Goal: Task Accomplishment & Management: Manage account settings

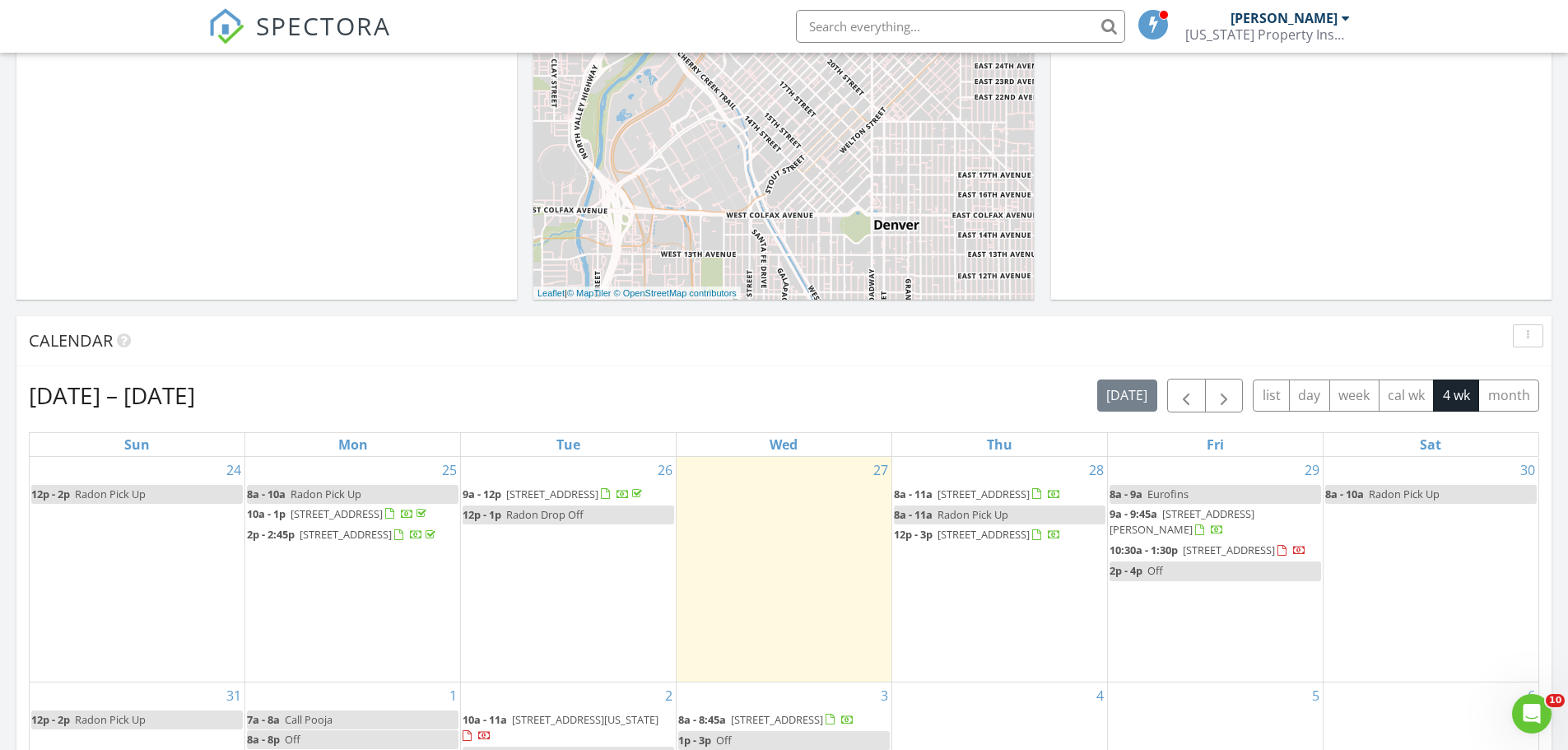
scroll to position [412, 0]
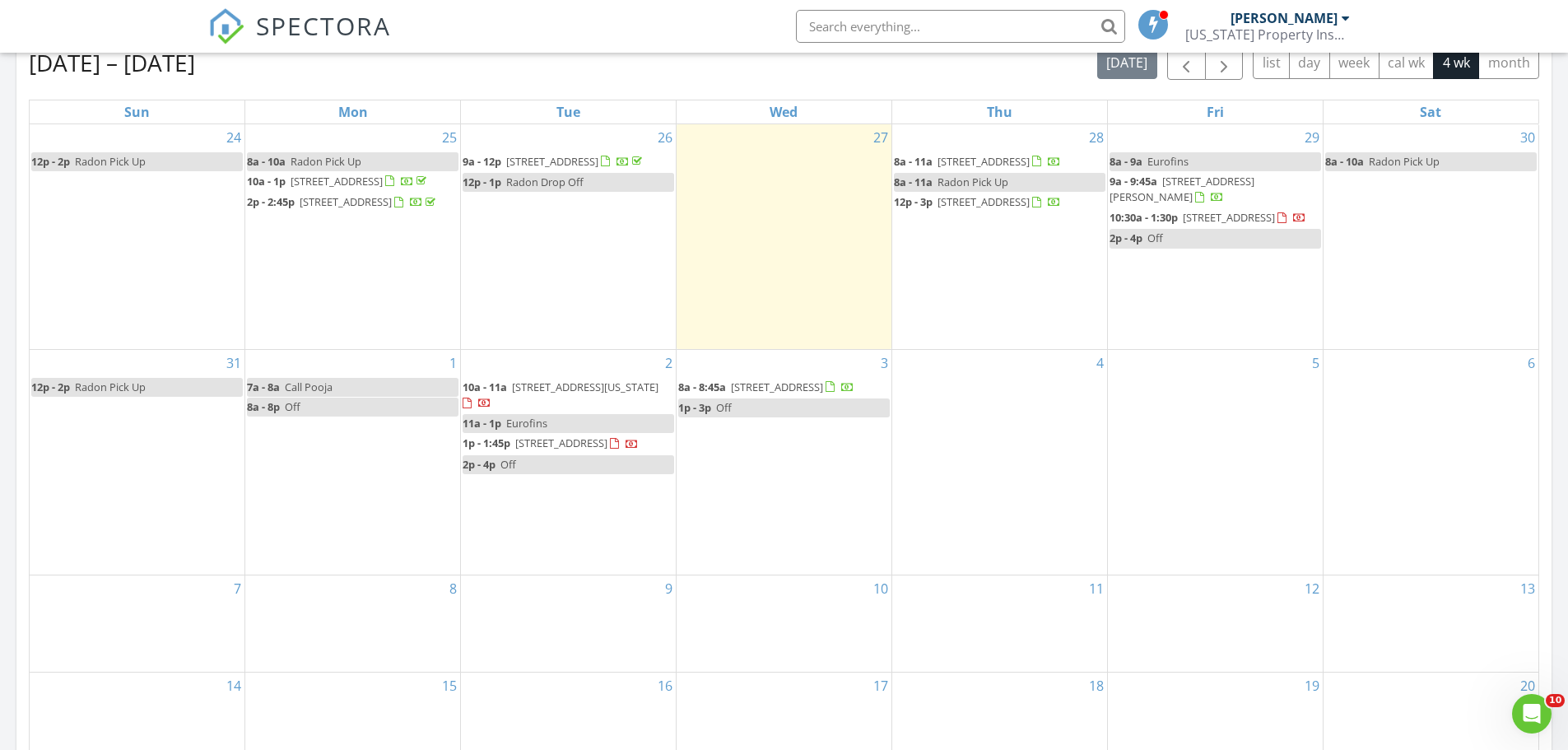
scroll to position [659, 0]
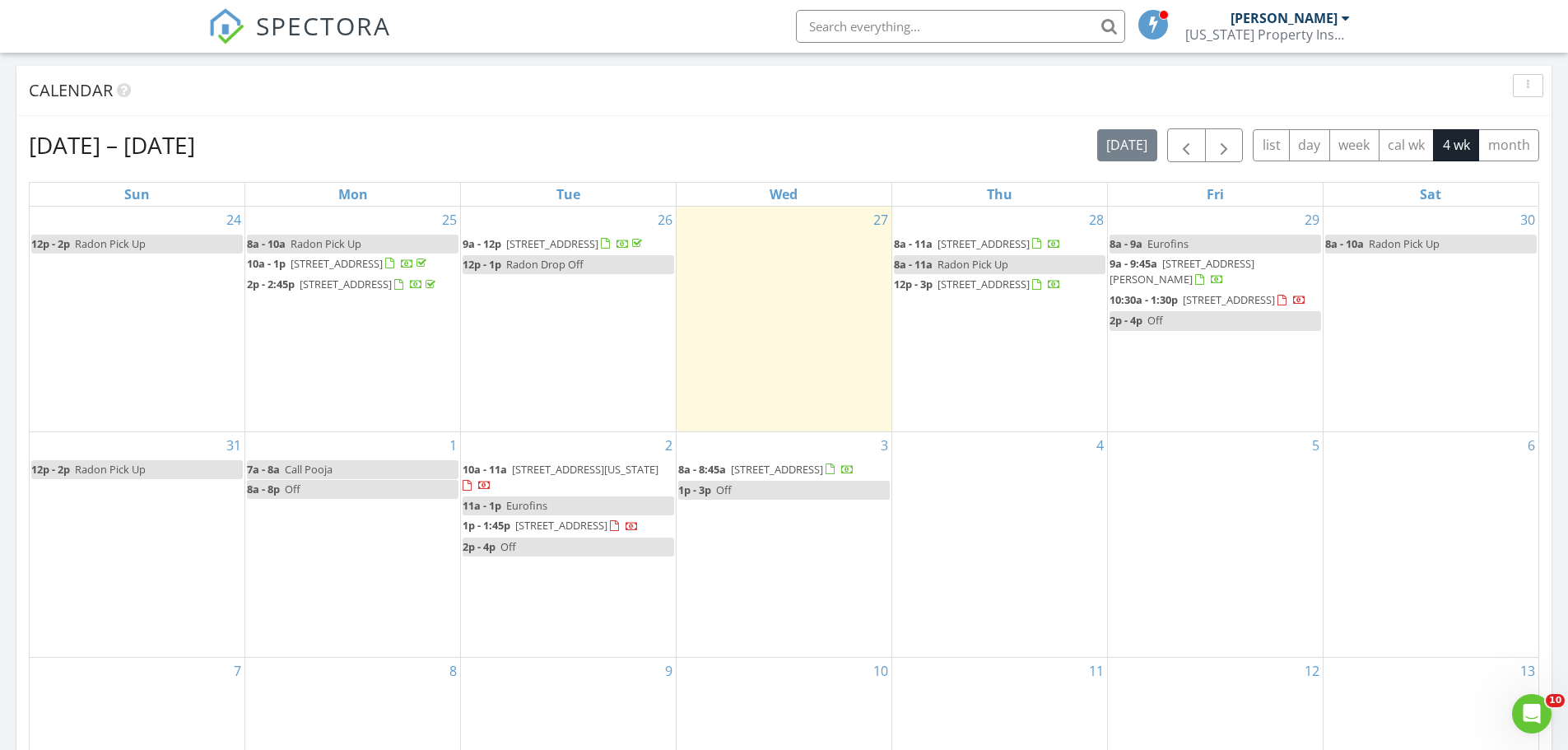
click at [927, 129] on div "Aug 24 – Sep 20, 2025 today list day week cal wk 4 wk month" at bounding box center [784, 144] width 1510 height 34
click at [1023, 292] on span "1685 E Noble Pl , Centennial 80121" at bounding box center [983, 284] width 92 height 15
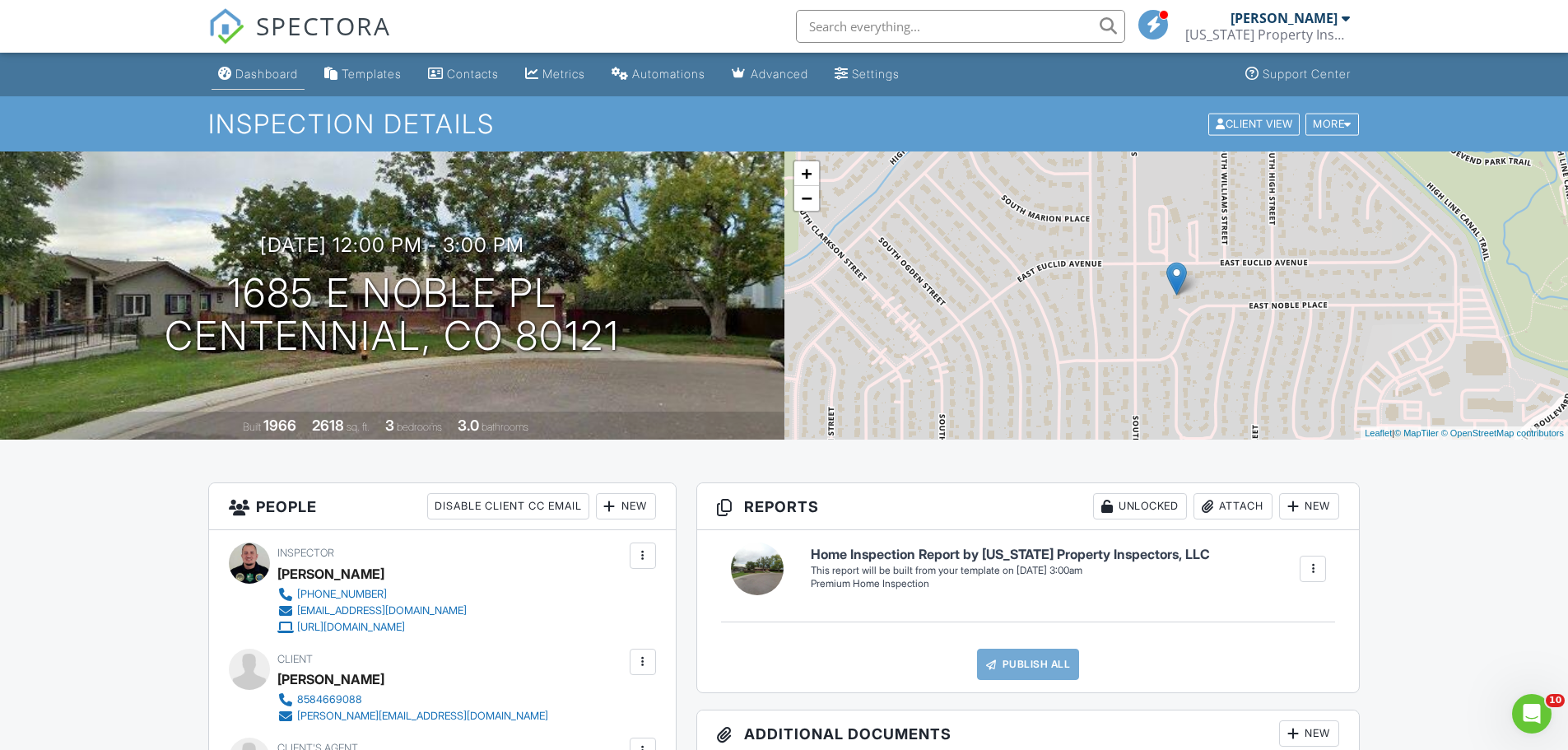
click at [289, 68] on div "Dashboard" at bounding box center [267, 74] width 63 height 14
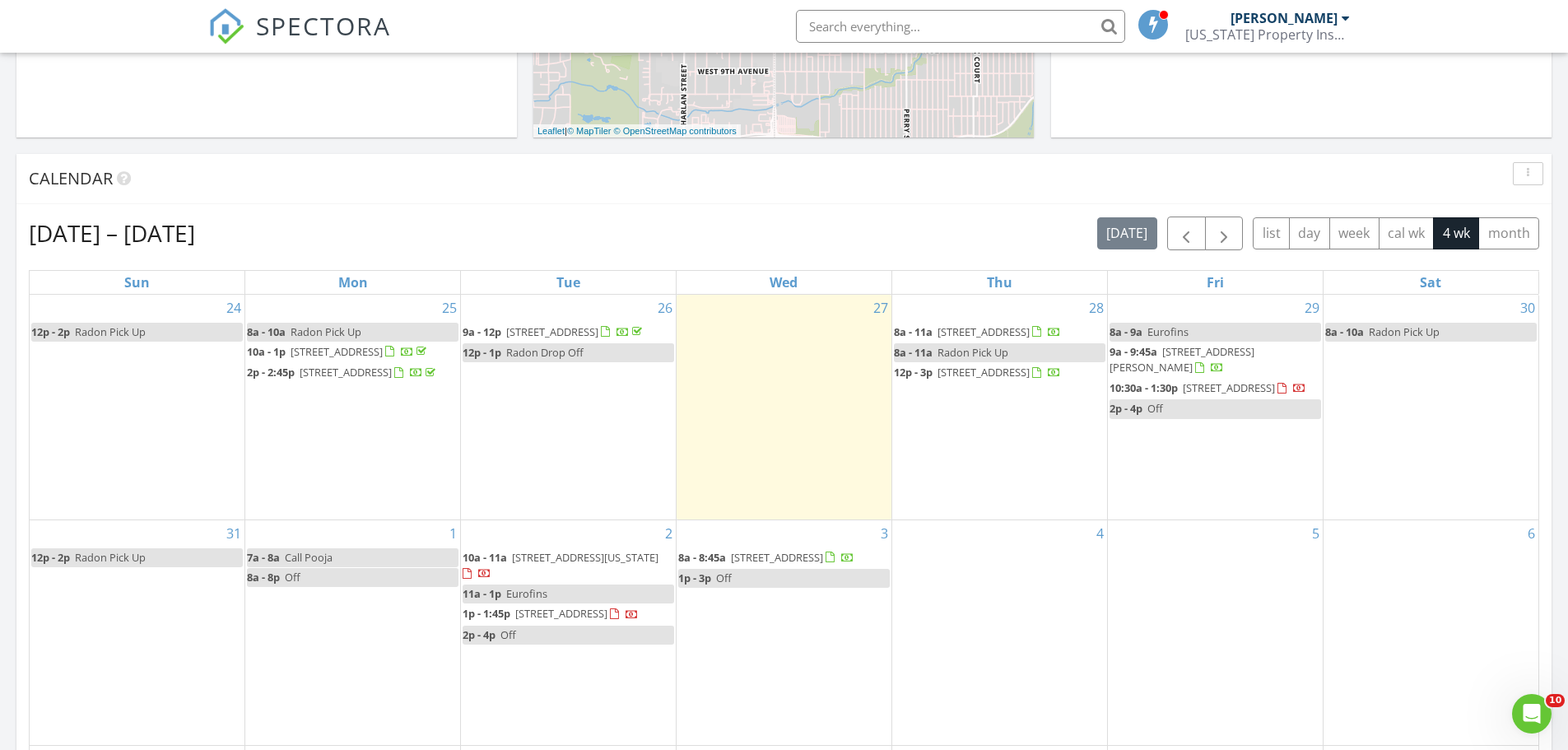
scroll to position [576, 0]
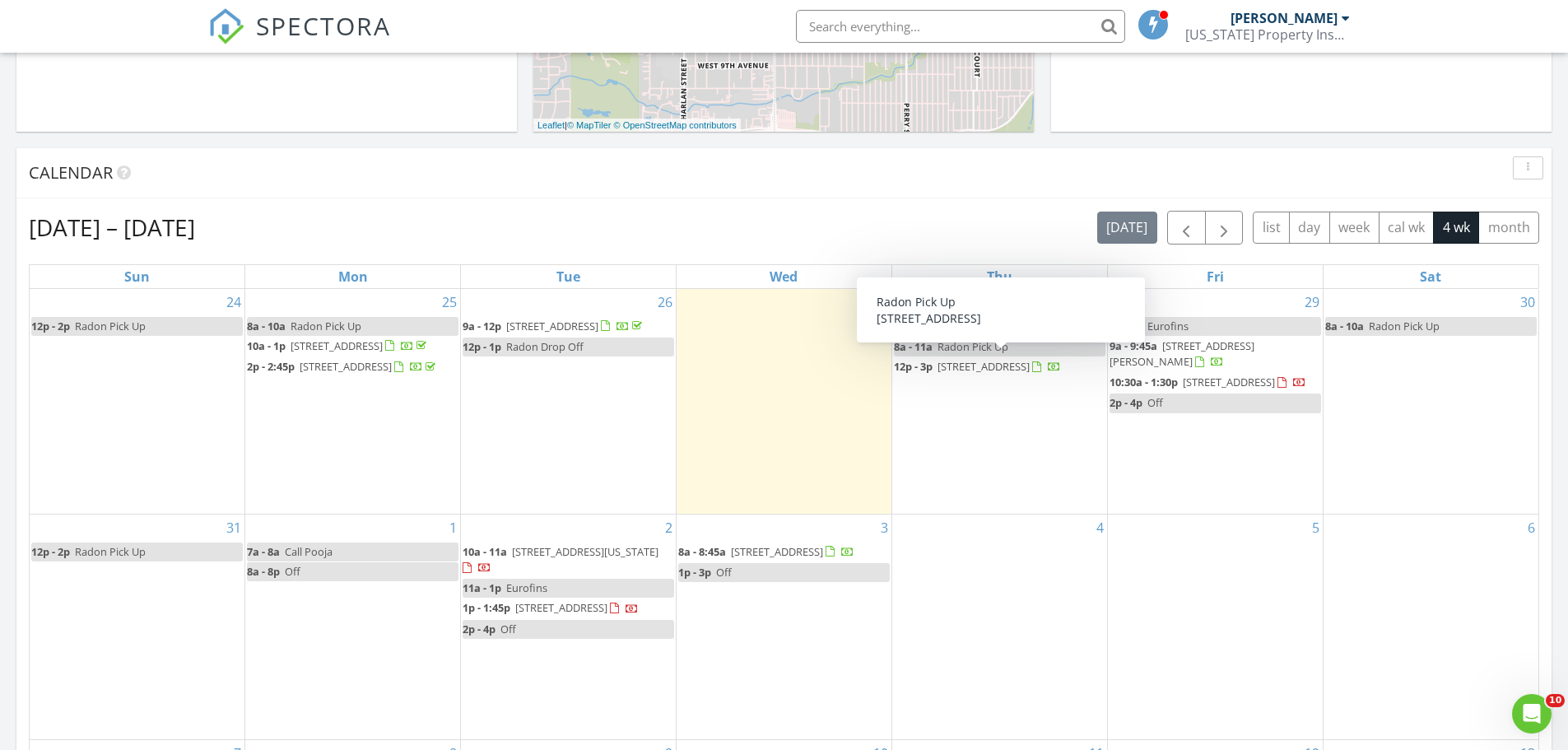
drag, startPoint x: 977, startPoint y: 353, endPoint x: 973, endPoint y: 360, distance: 8.1
click at [973, 354] on span "Radon Pick Up" at bounding box center [973, 346] width 71 height 15
select select "7"
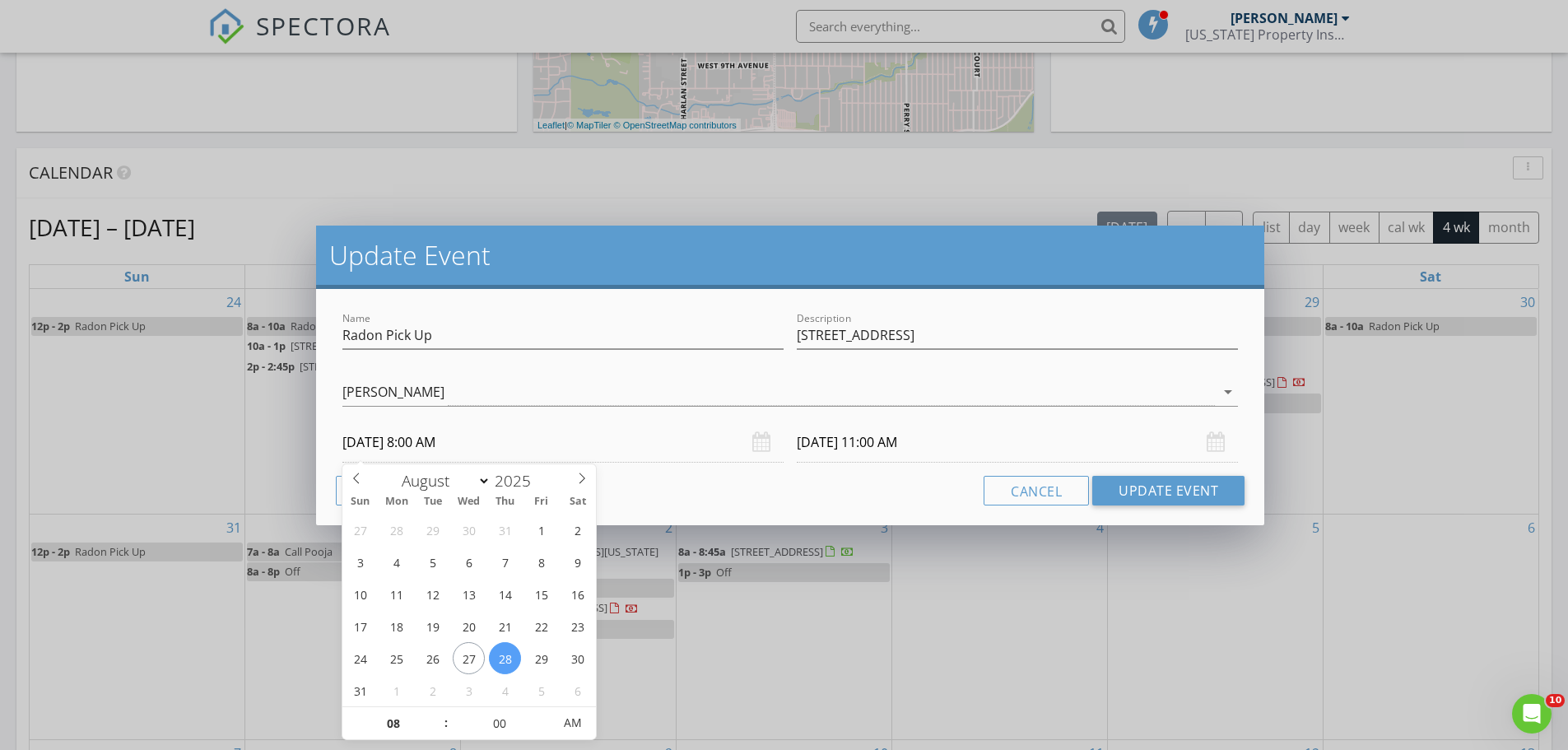
click at [439, 443] on input "08/28/2025 8:00 AM" at bounding box center [563, 442] width 441 height 40
type input "09"
type input "08/28/2025 9:00 AM"
click at [439, 713] on span at bounding box center [437, 715] width 11 height 16
type input "10"
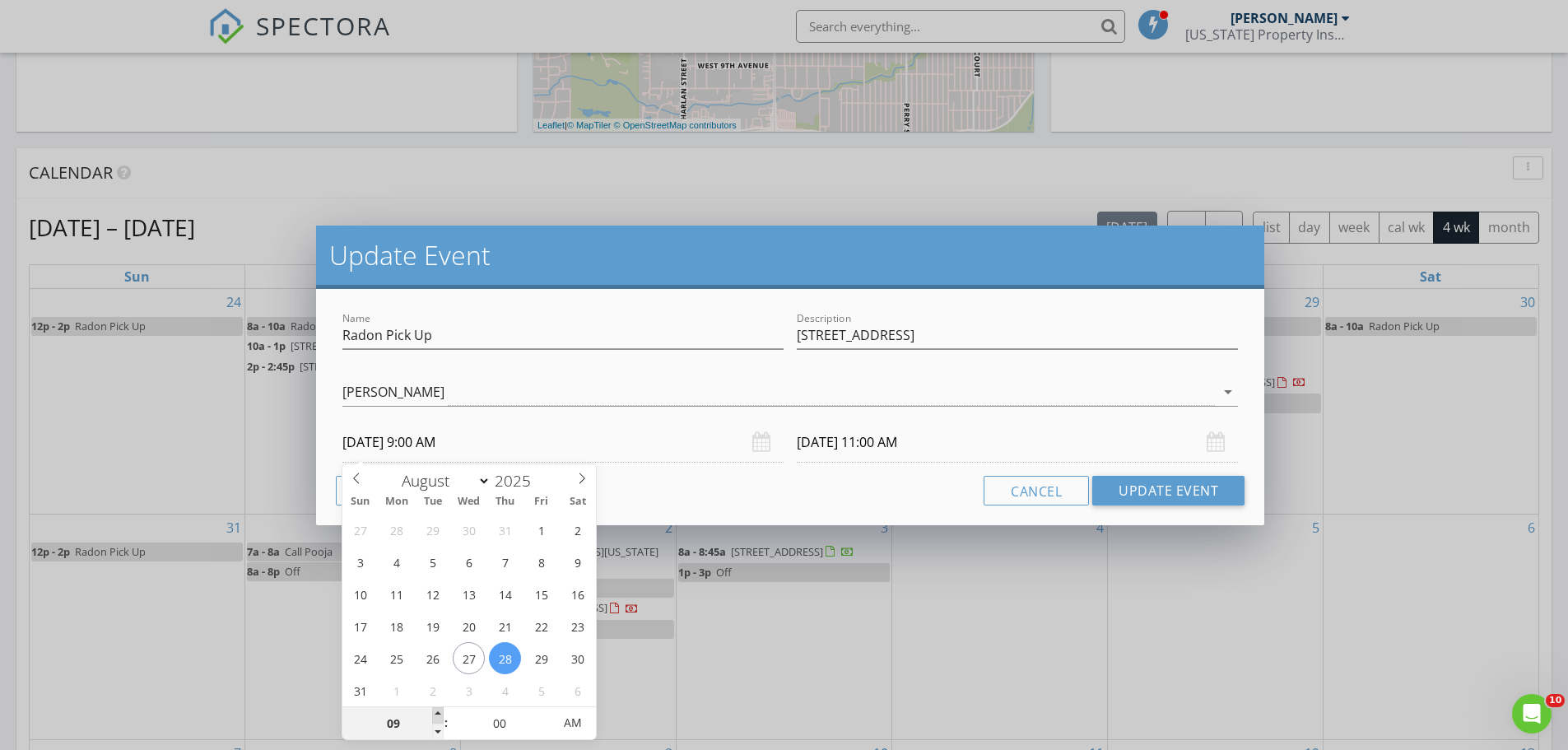
type input "08/28/2025 10:00 AM"
click at [439, 713] on span at bounding box center [437, 715] width 11 height 16
type input "11"
type input "08/28/2025 11:00 AM"
click at [439, 713] on span at bounding box center [437, 715] width 11 height 16
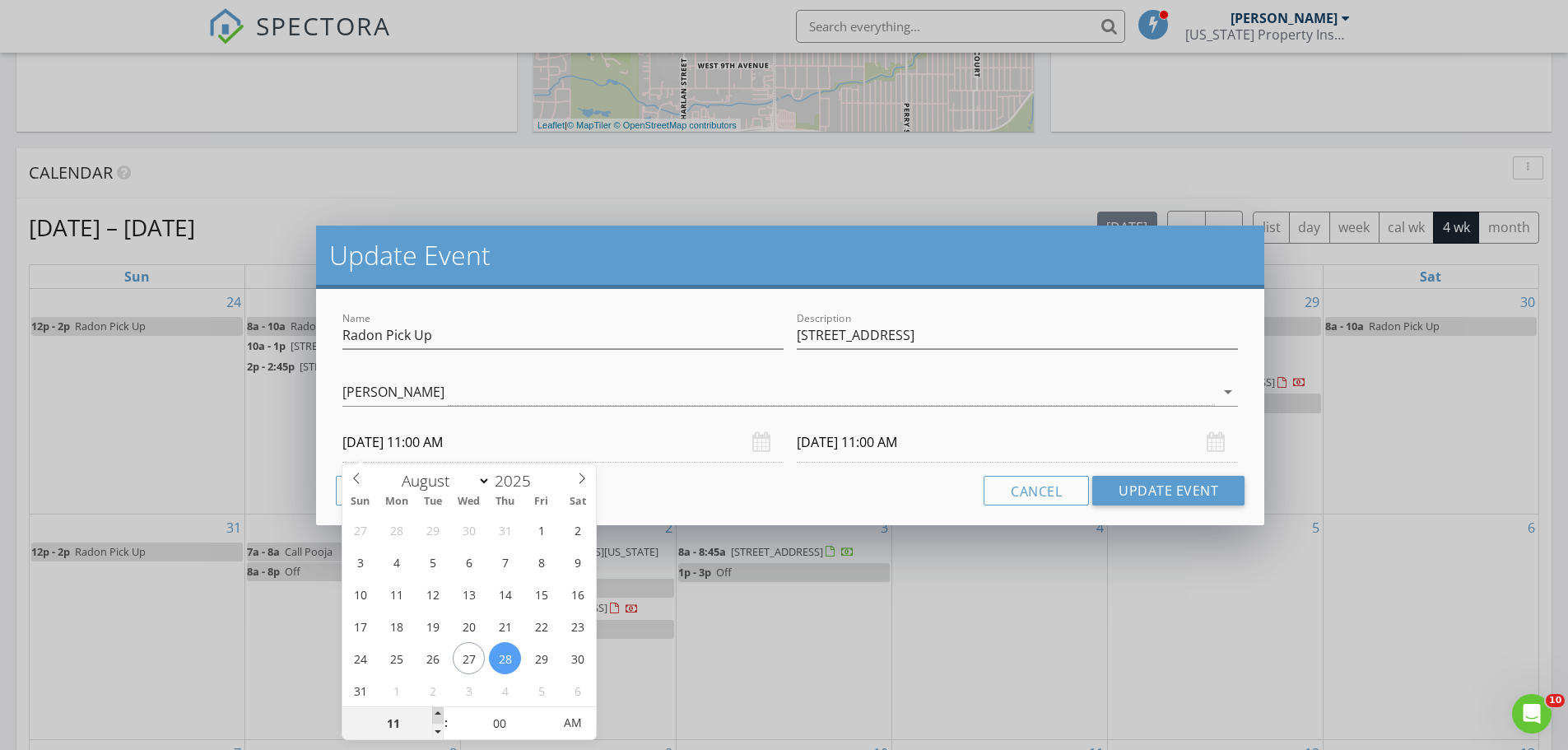
type input "12"
type input "[DATE] 12:00 PM"
click at [439, 713] on span at bounding box center [437, 715] width 11 height 16
type input "08/28/2025 3:00 PM"
type input "01"
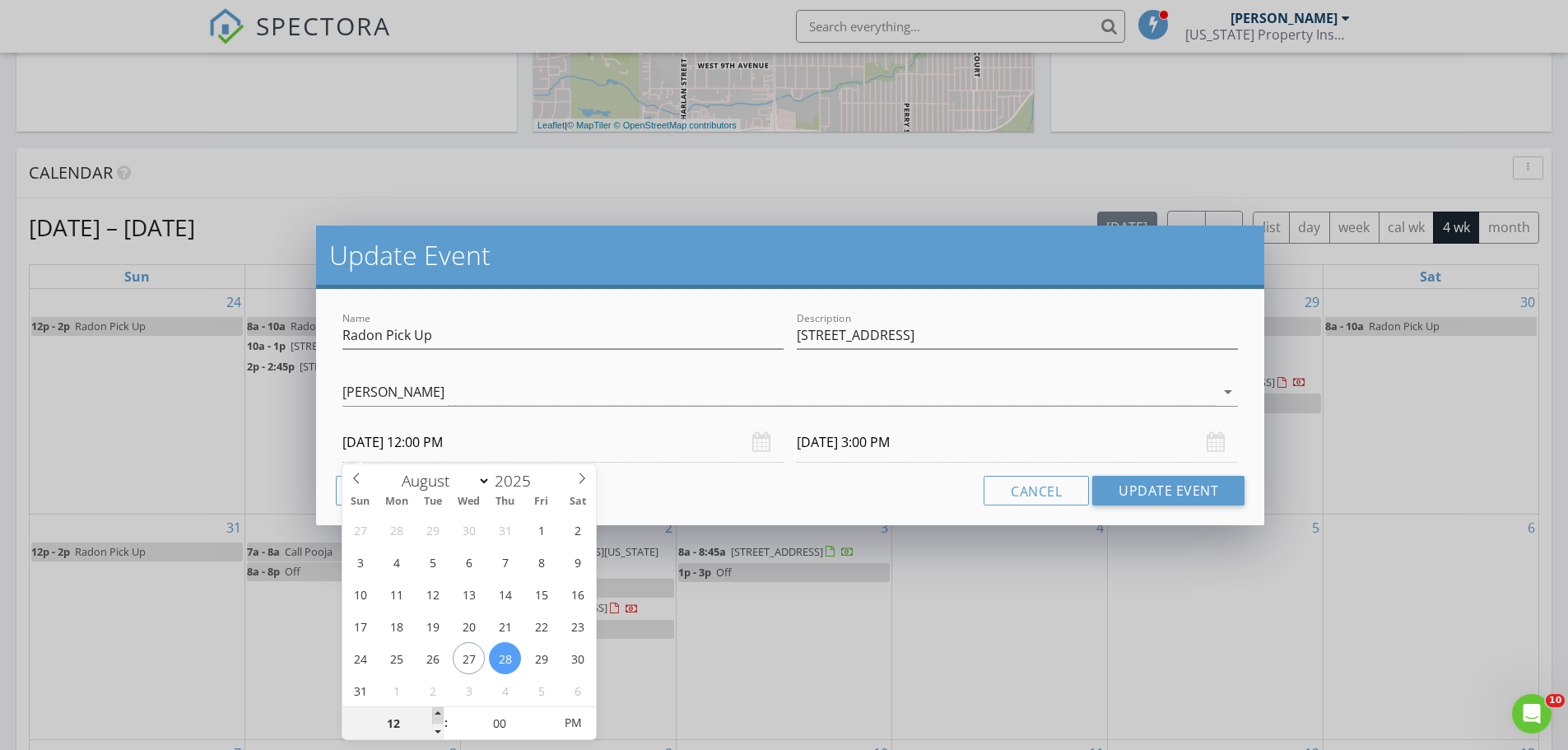
type input "[DATE] 1:00 PM"
click at [439, 713] on span at bounding box center [437, 715] width 11 height 16
type input "08/28/2025 4:00 PM"
type input "02"
type input "08/28/2025 2:00 PM"
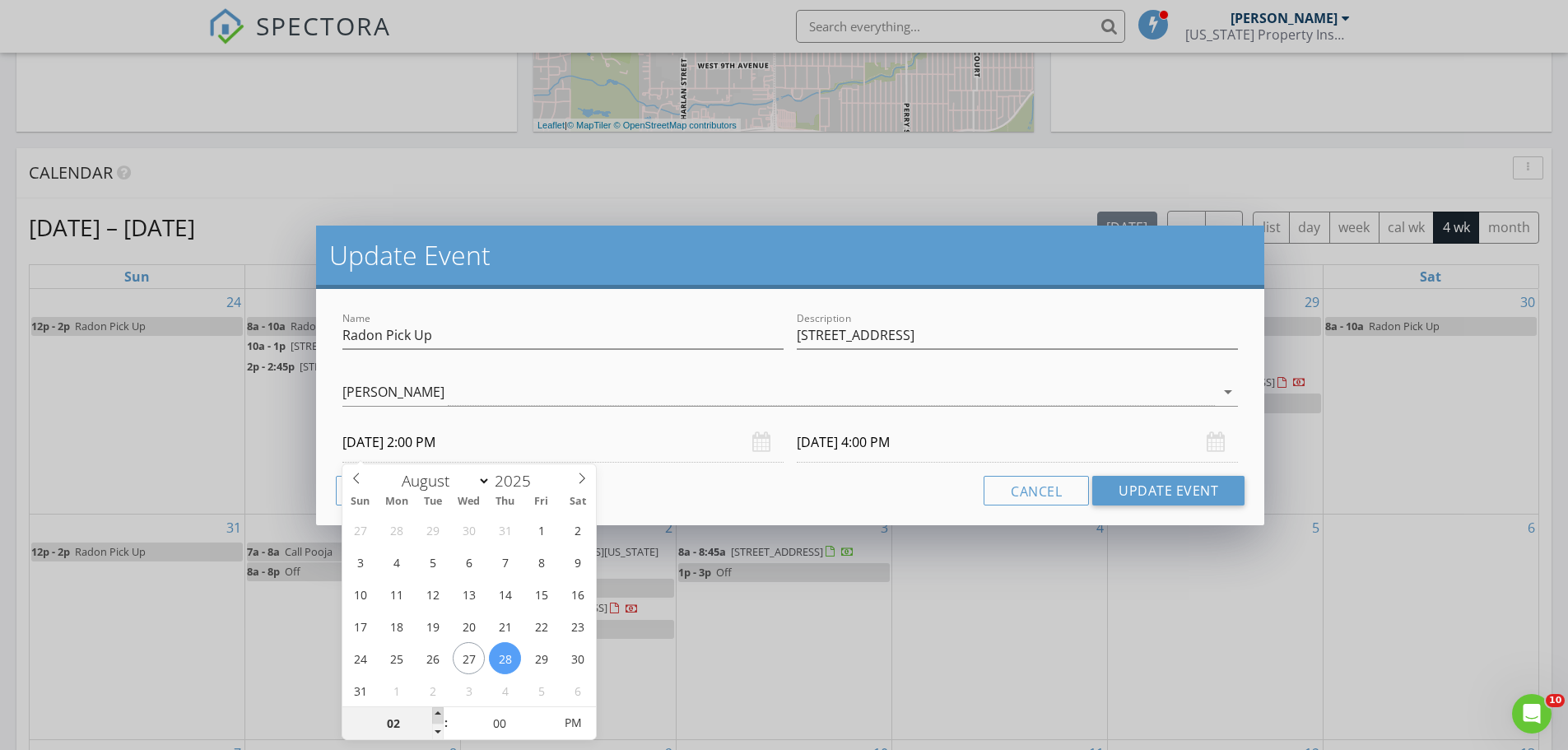
click at [438, 713] on span at bounding box center [437, 715] width 11 height 16
type input "08/28/2025 5:00 PM"
click at [940, 436] on input "08/28/2025 5:00 PM" at bounding box center [1017, 442] width 441 height 40
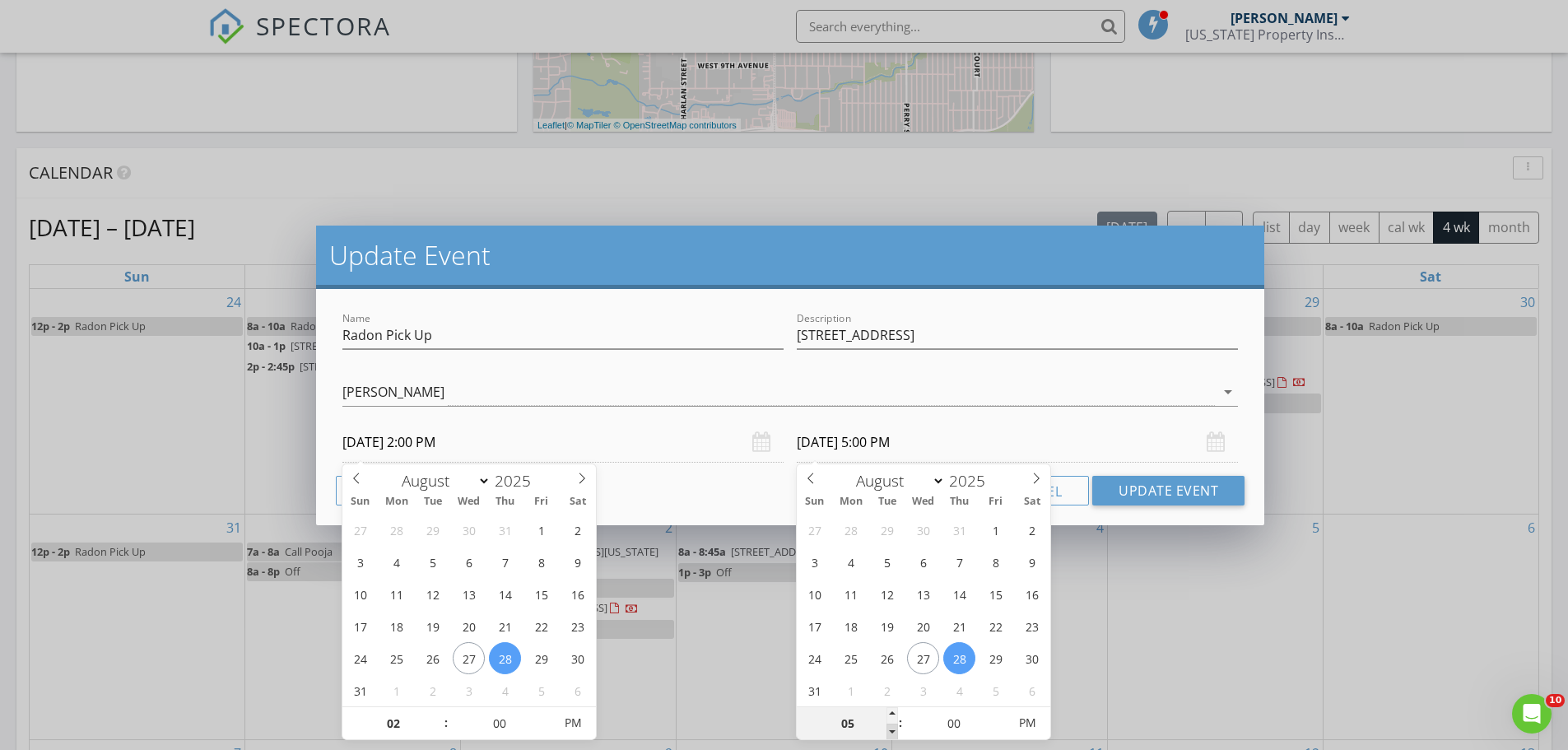
type input "04"
type input "08/28/2025 4:00 PM"
click at [895, 730] on span at bounding box center [892, 731] width 11 height 16
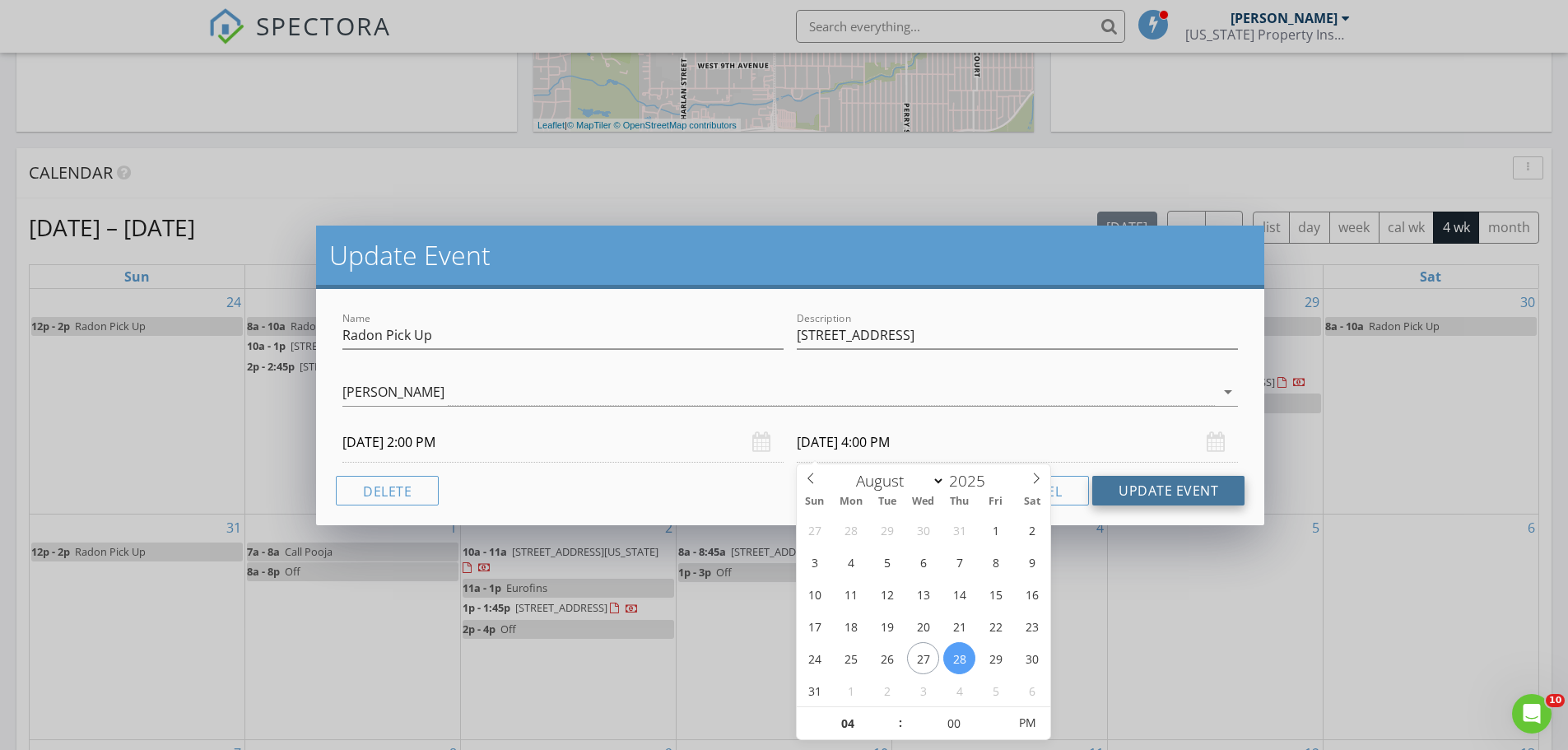
click at [1117, 493] on button "Update Event" at bounding box center [1168, 490] width 152 height 29
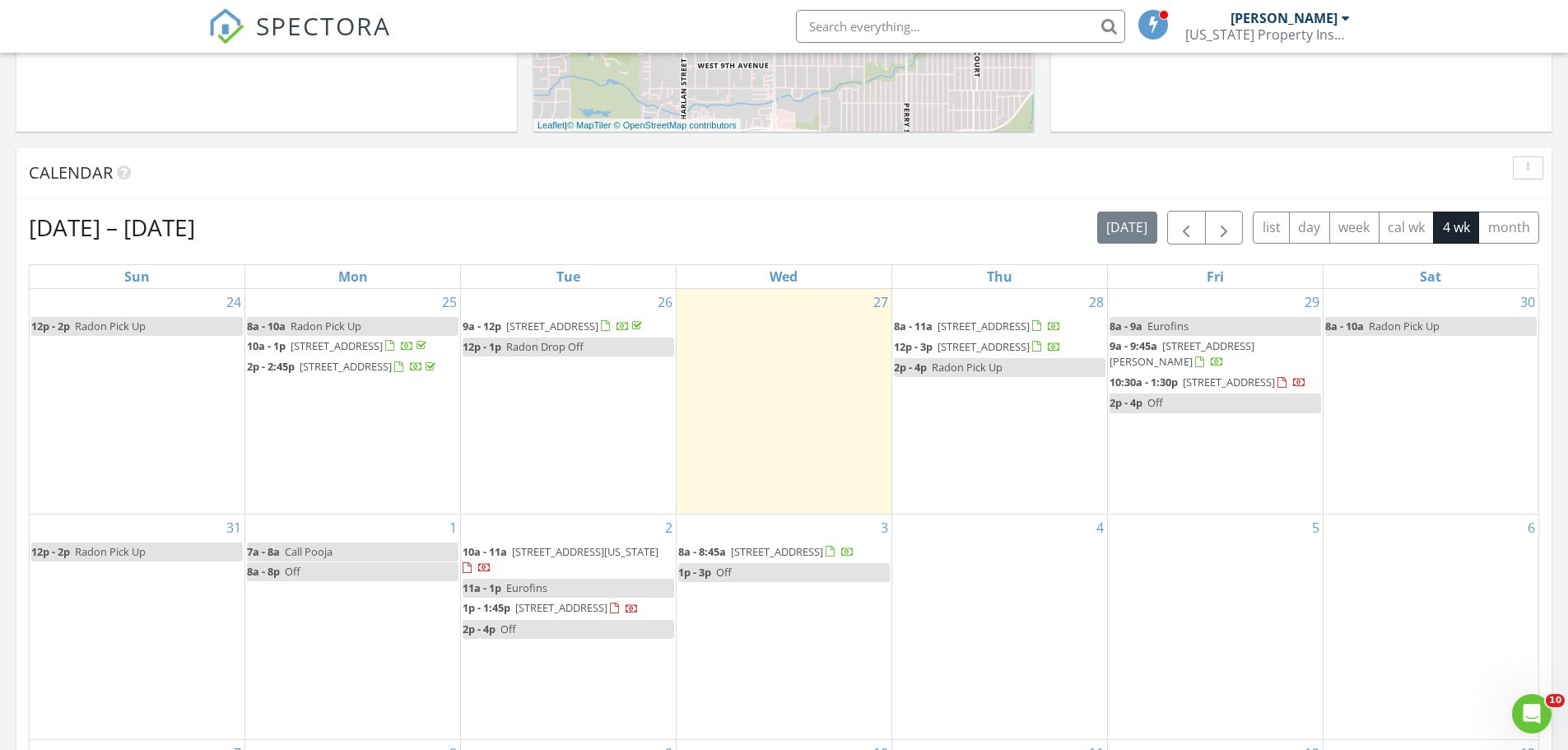
click at [870, 209] on div "Aug 24 – Sep 20, 2025 today list day week cal wk 4 wk month Sun Mon Tue Wed Thu…" at bounding box center [784, 573] width 1535 height 748
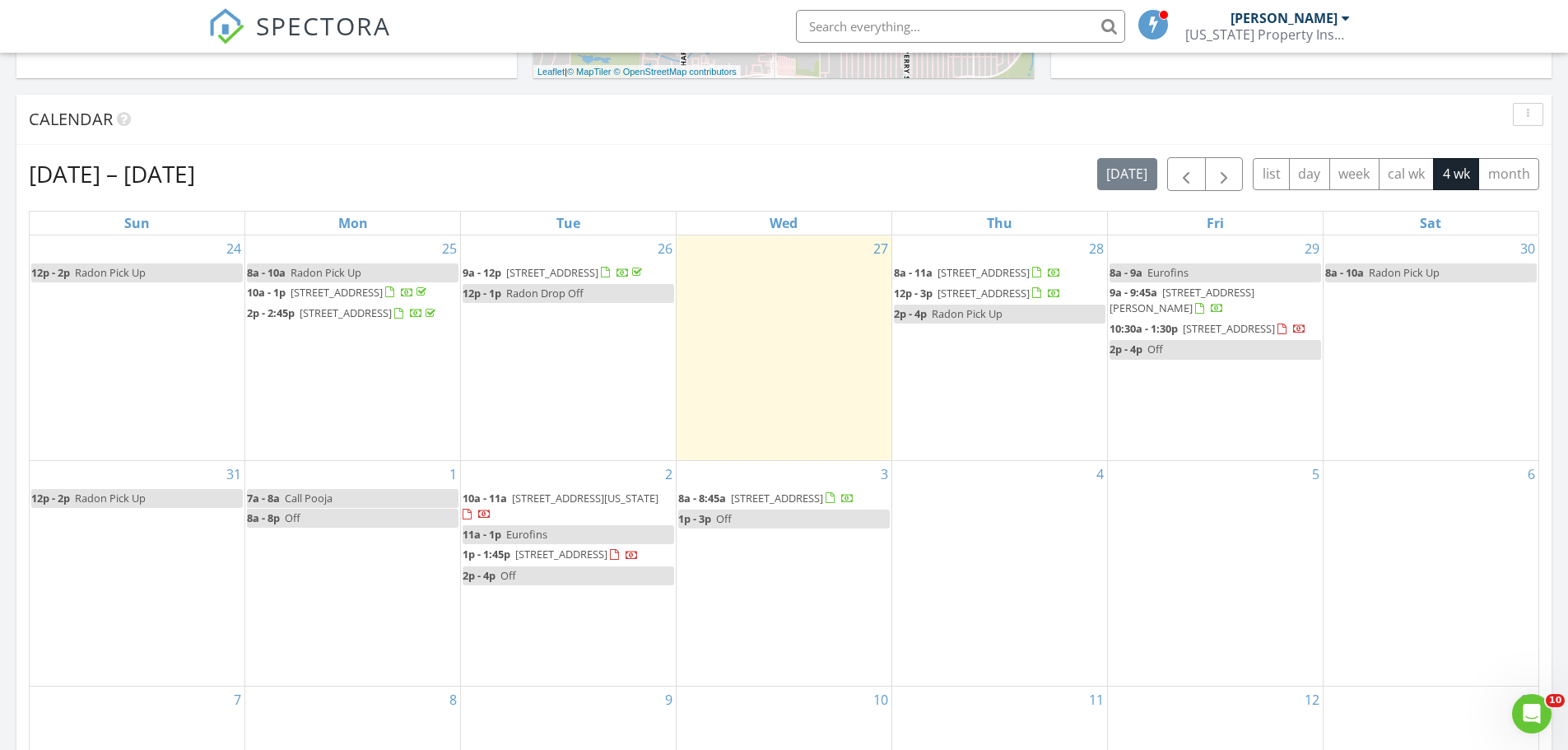
scroll to position [659, 0]
